Goal: Find contact information

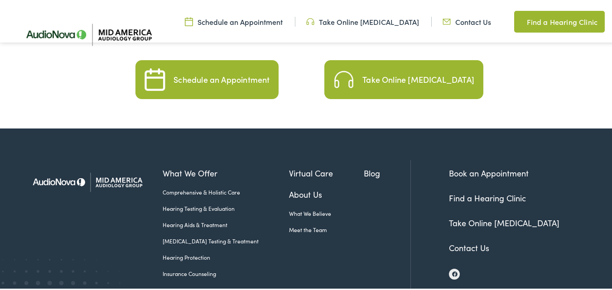
scroll to position [2278, 0]
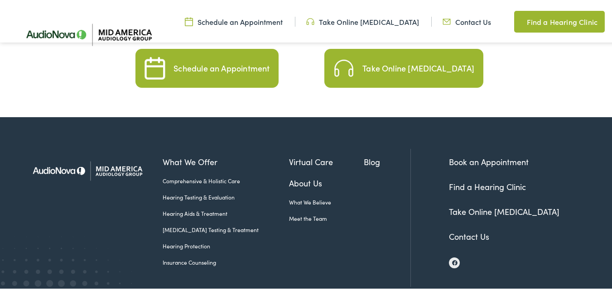
drag, startPoint x: 619, startPoint y: 20, endPoint x: 596, endPoint y: 290, distance: 271.5
click at [452, 229] on link "Contact Us" at bounding box center [469, 234] width 40 height 11
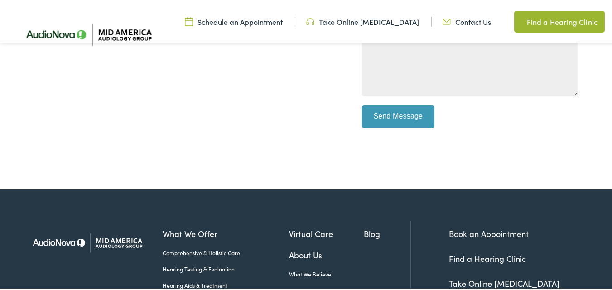
scroll to position [474, 0]
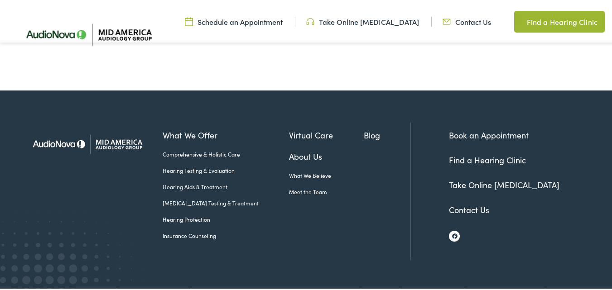
click at [452, 232] on img at bounding box center [454, 234] width 5 height 5
